Goal: Transaction & Acquisition: Book appointment/travel/reservation

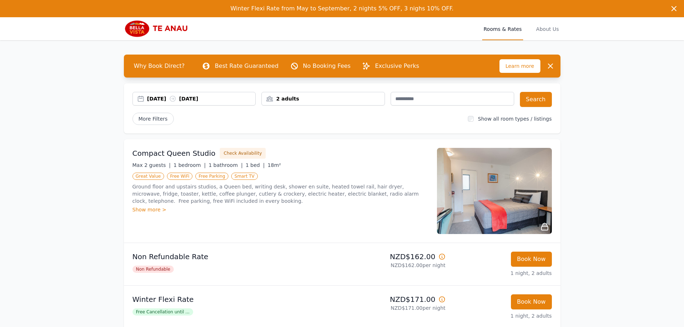
click at [165, 100] on div "[DATE] [DATE]" at bounding box center [201, 98] width 108 height 7
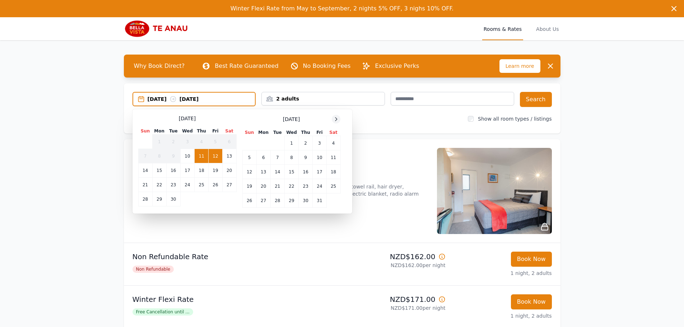
click at [334, 121] on icon at bounding box center [336, 119] width 6 height 6
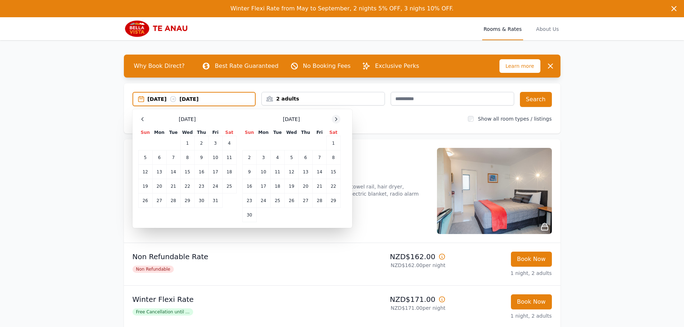
click at [334, 121] on icon at bounding box center [336, 119] width 6 height 6
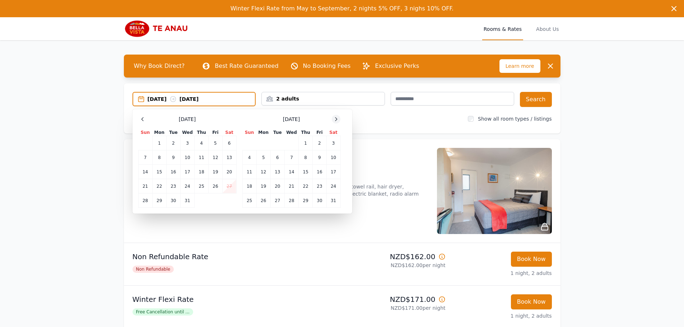
click at [334, 121] on icon at bounding box center [336, 119] width 6 height 6
click at [187, 142] on td "4" at bounding box center [187, 143] width 14 height 14
click at [216, 141] on td "6" at bounding box center [216, 143] width 14 height 14
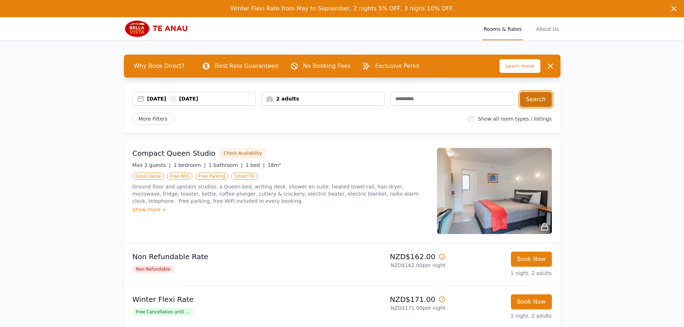
click at [536, 97] on button "Search" at bounding box center [536, 99] width 32 height 15
click at [160, 119] on span "More Filters" at bounding box center [152, 119] width 41 height 12
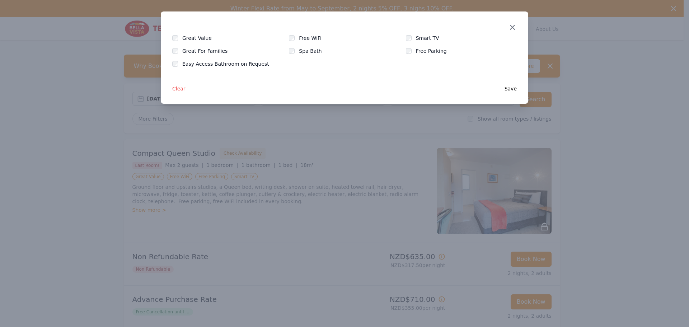
click at [512, 27] on icon "button" at bounding box center [512, 27] width 4 height 4
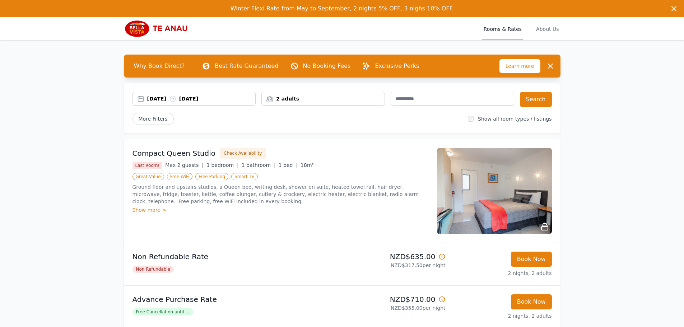
click at [333, 102] on div "2 adults" at bounding box center [323, 98] width 123 height 7
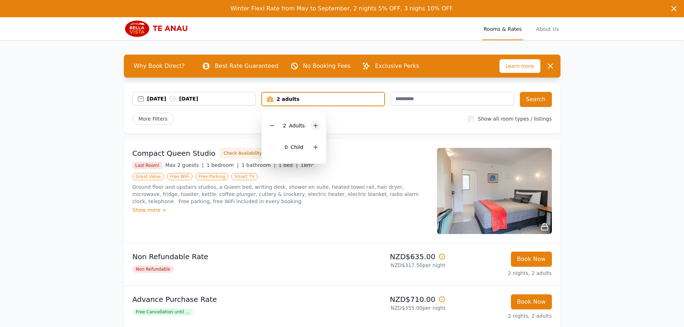
click at [314, 125] on icon at bounding box center [316, 126] width 6 height 6
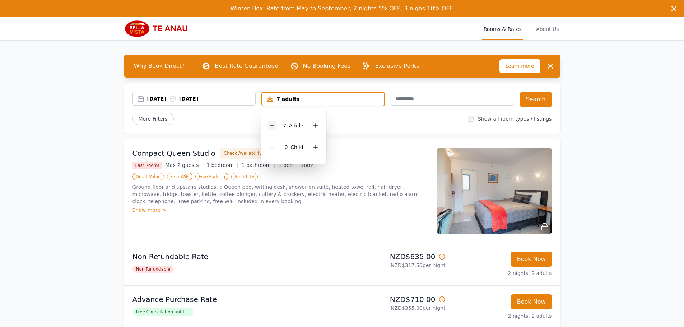
click at [273, 126] on icon at bounding box center [272, 126] width 4 height 0
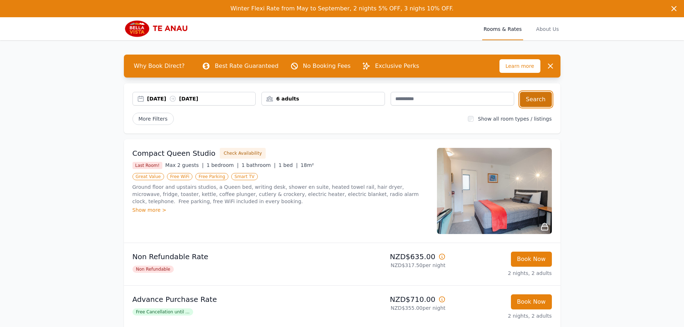
click at [532, 97] on button "Search" at bounding box center [536, 99] width 32 height 15
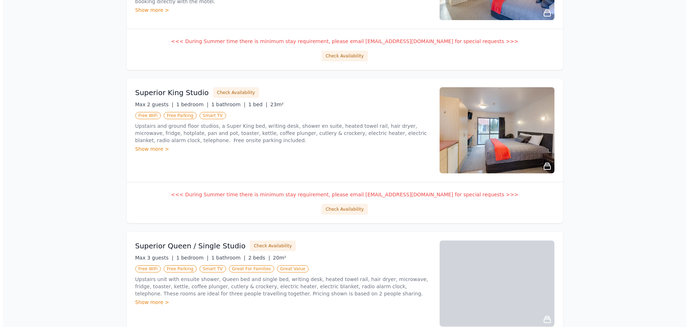
scroll to position [502, 0]
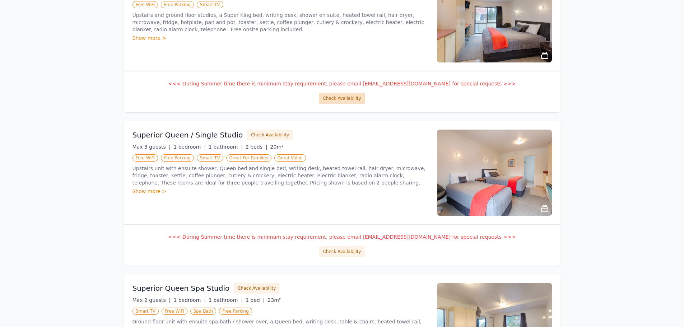
click at [333, 99] on button "Check Availability" at bounding box center [342, 98] width 46 height 11
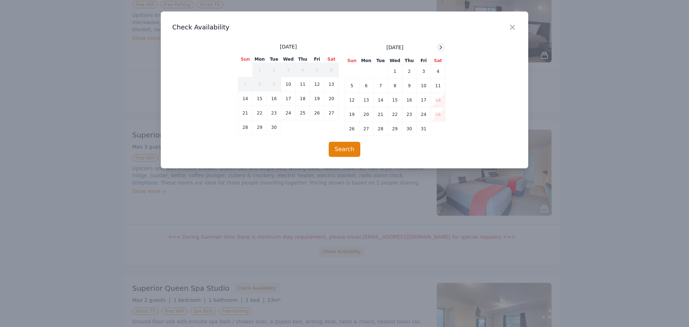
click at [443, 47] on icon at bounding box center [441, 48] width 6 height 6
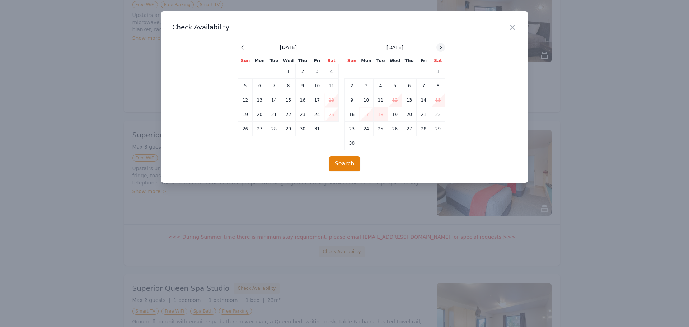
click at [443, 47] on icon at bounding box center [441, 48] width 6 height 6
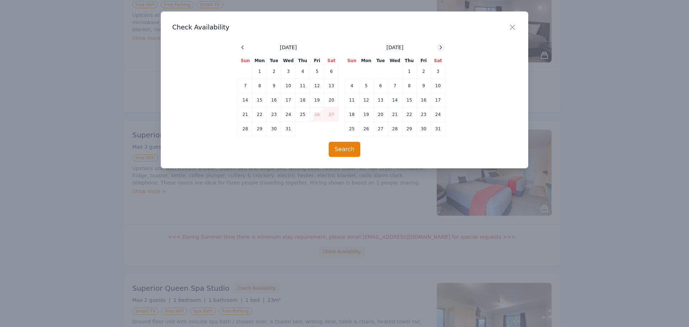
click at [443, 47] on icon at bounding box center [441, 48] width 6 height 6
click at [292, 73] on td "4" at bounding box center [288, 71] width 14 height 14
click at [312, 72] on td "6" at bounding box center [317, 71] width 14 height 14
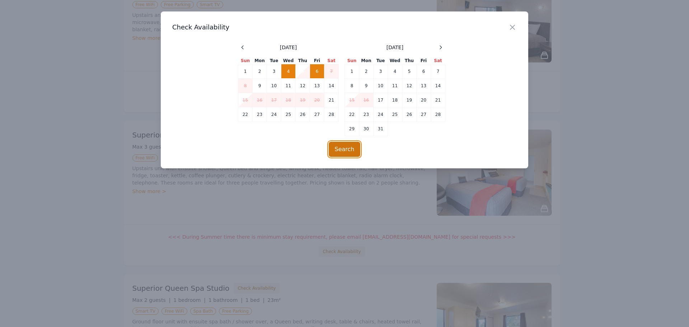
click at [344, 147] on button "Search" at bounding box center [345, 149] width 32 height 15
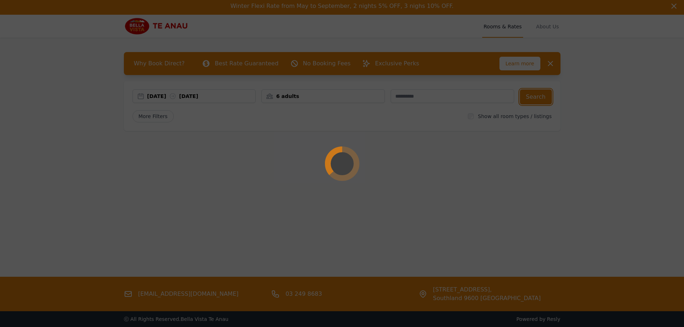
scroll to position [0, 0]
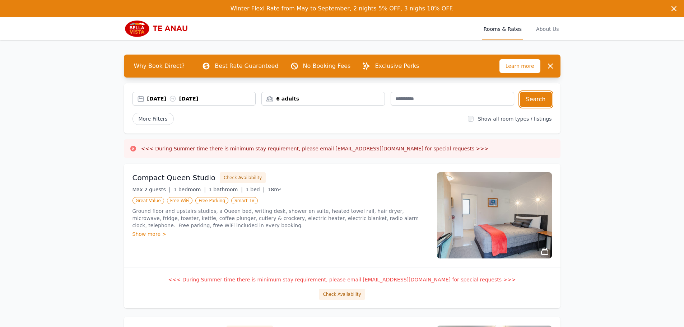
click at [176, 101] on div "[DATE] [DATE]" at bounding box center [201, 98] width 108 height 7
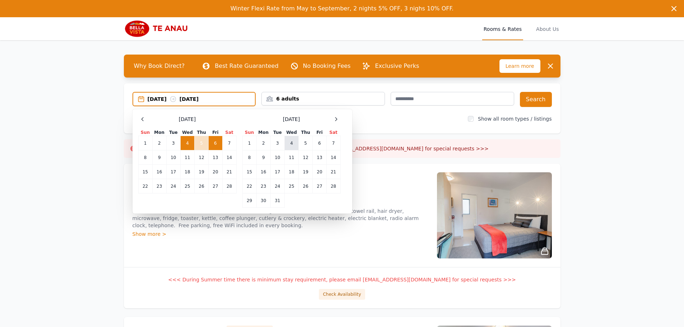
click at [289, 145] on td "4" at bounding box center [291, 143] width 14 height 14
click at [318, 142] on td "6" at bounding box center [320, 143] width 14 height 14
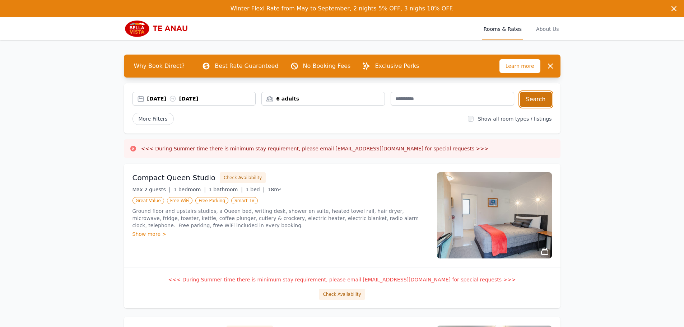
click at [536, 99] on button "Search" at bounding box center [536, 99] width 32 height 15
click at [298, 97] on div "6 adults" at bounding box center [323, 98] width 123 height 7
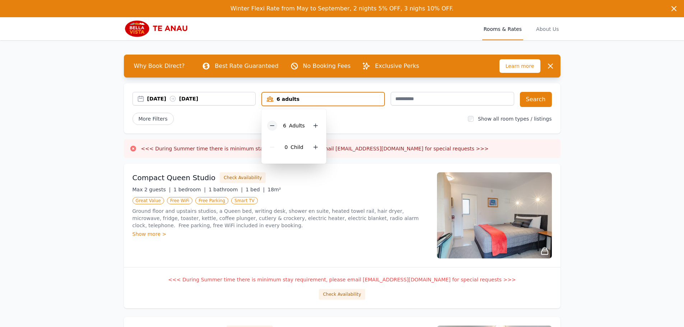
click at [276, 128] on div at bounding box center [272, 126] width 10 height 10
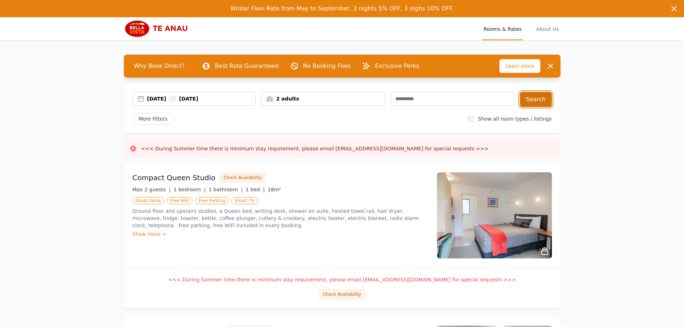
click at [539, 100] on button "Search" at bounding box center [536, 99] width 32 height 15
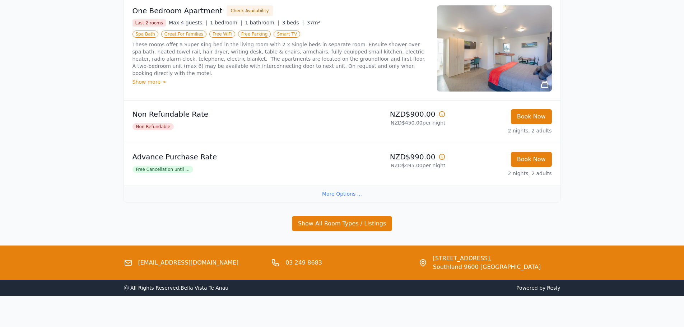
scroll to position [1000, 0]
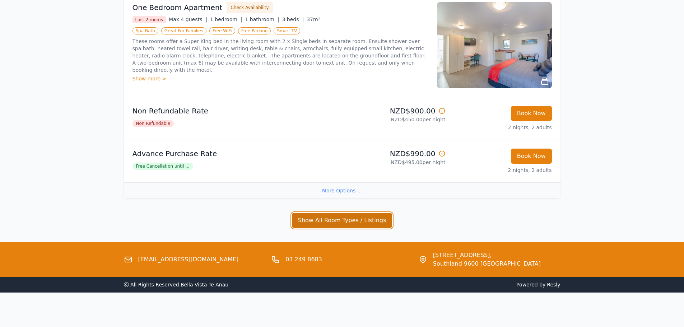
click at [310, 217] on button "Show All Room Types / Listings" at bounding box center [342, 220] width 100 height 15
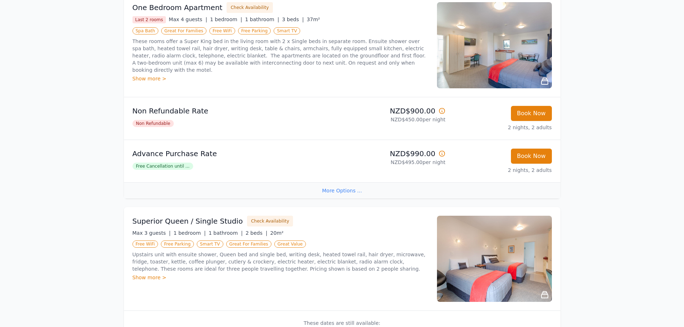
click at [342, 192] on div "More Options ..." at bounding box center [342, 190] width 436 height 16
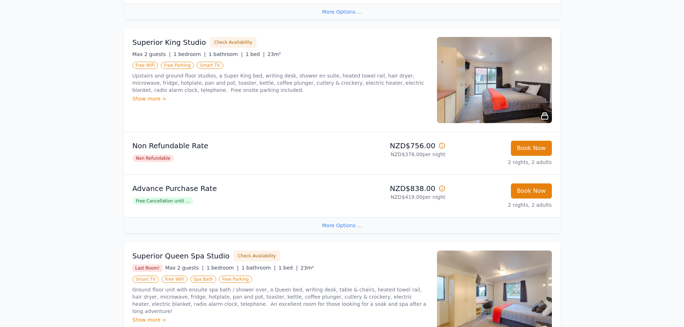
scroll to position [538, 0]
click at [526, 187] on button "Book Now" at bounding box center [531, 190] width 41 height 15
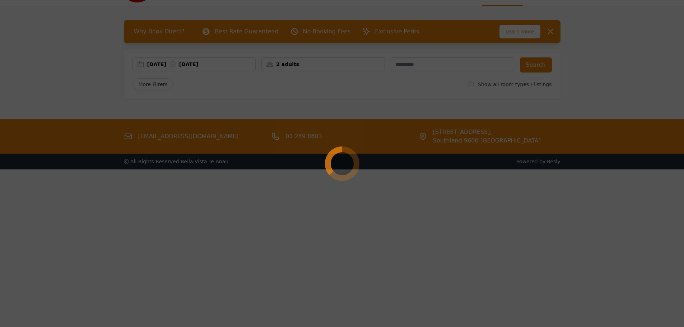
scroll to position [34, 0]
select select "**"
